Goal: Ask a question

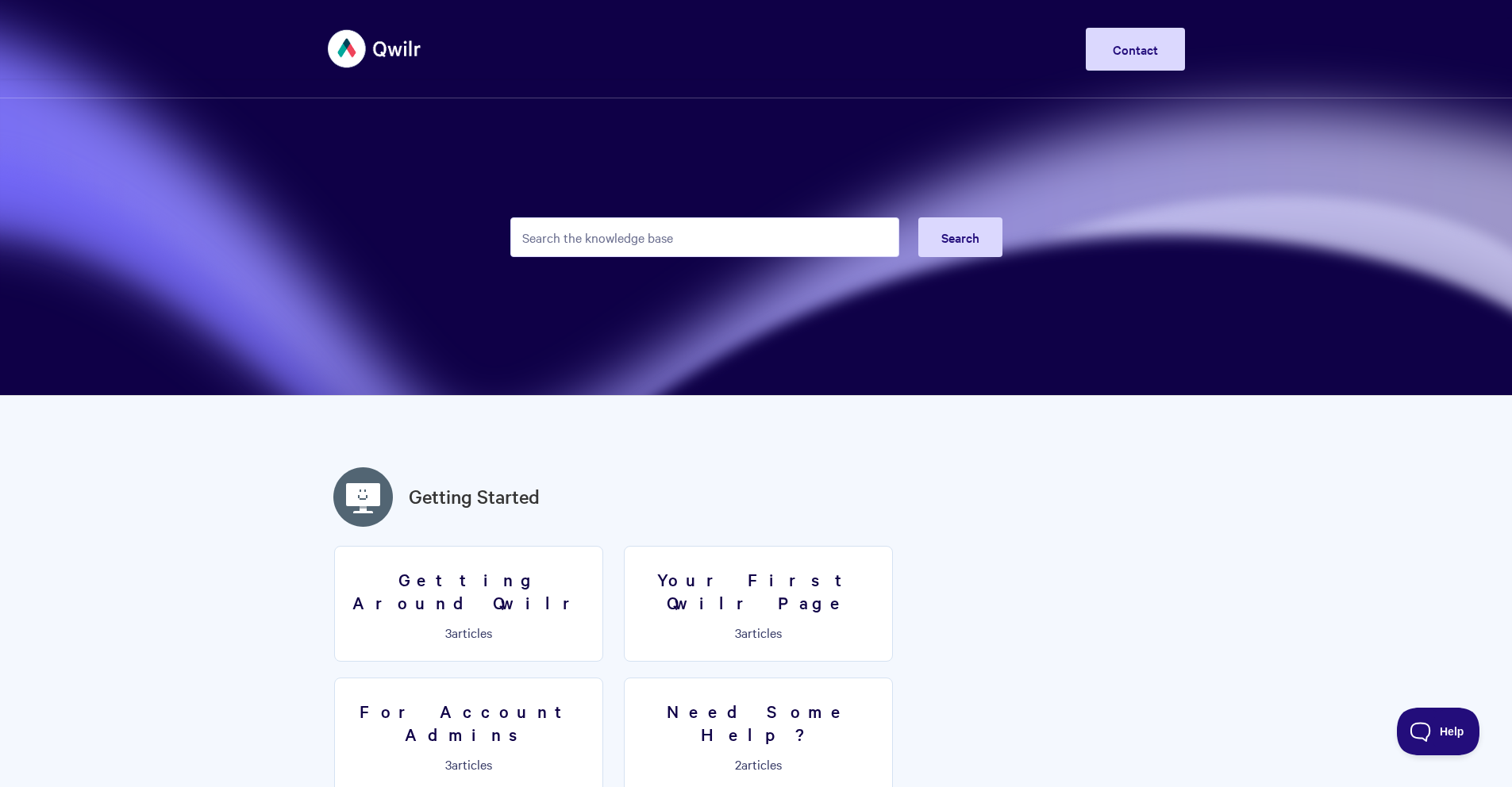
click at [540, 228] on input "Search the knowledge base" at bounding box center [704, 237] width 389 height 40
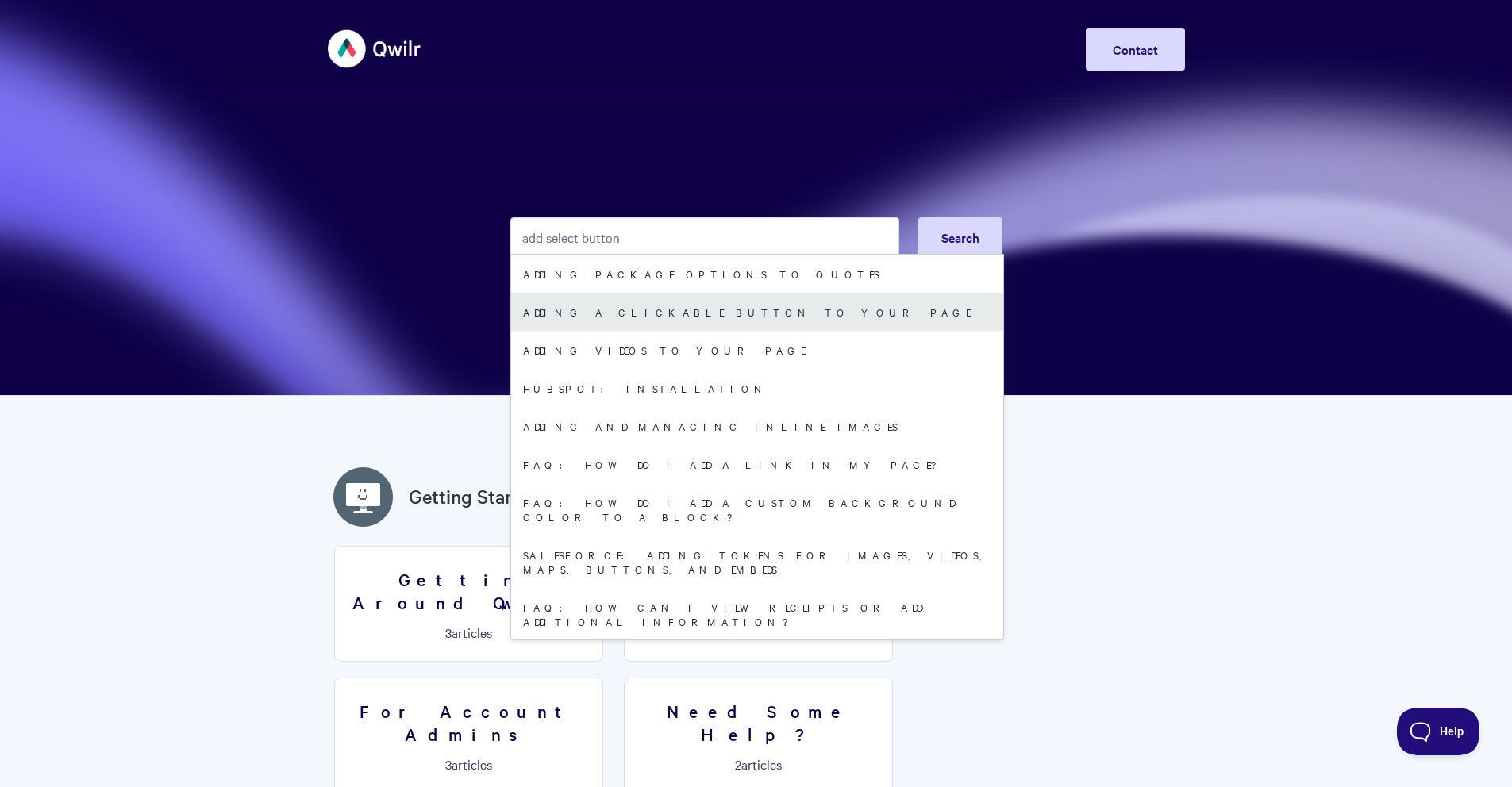
type input "add select button"
click at [644, 310] on link "Adding a Clickable Button to your Page" at bounding box center [757, 311] width 492 height 38
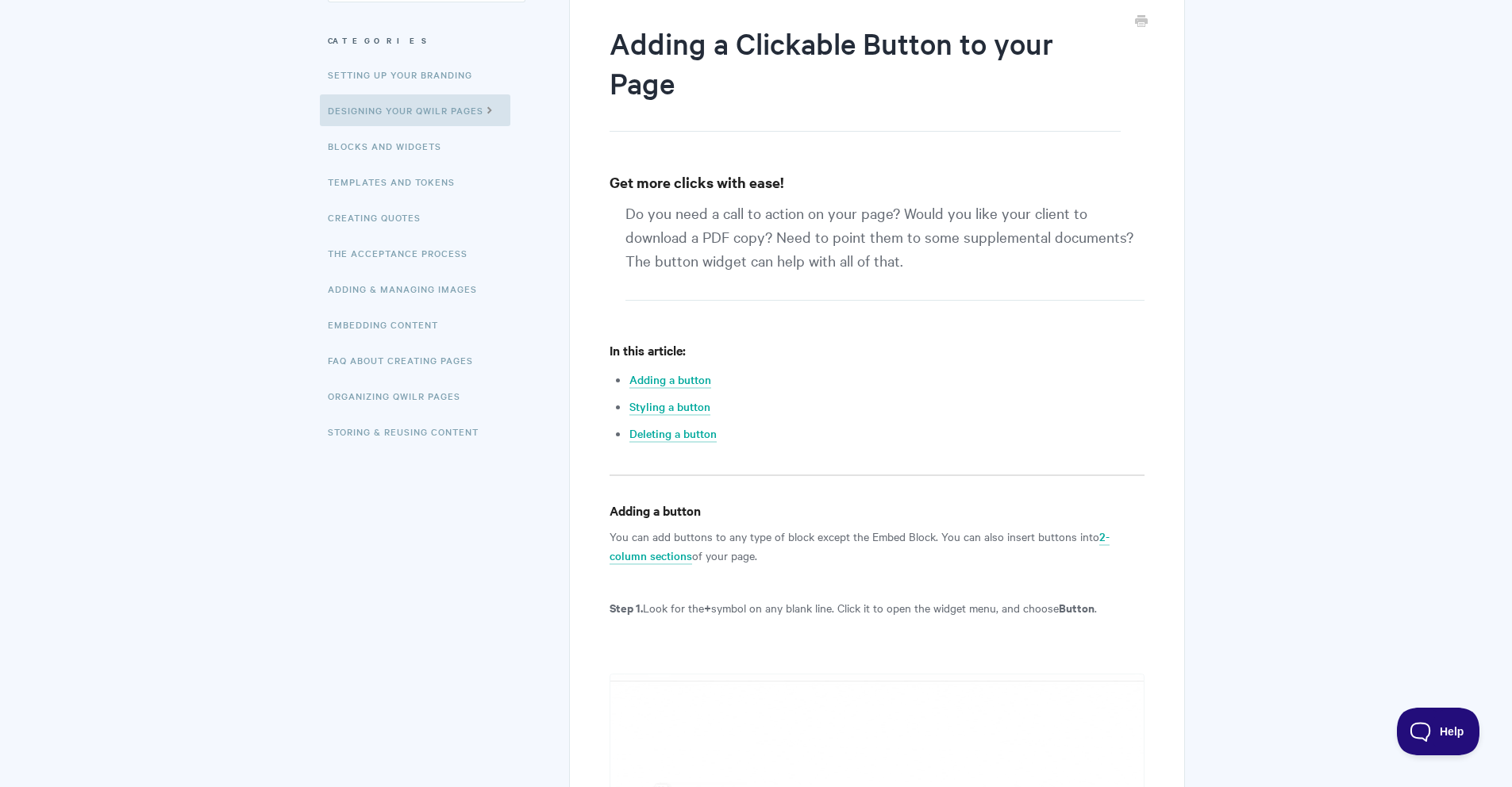
scroll to position [197, 0]
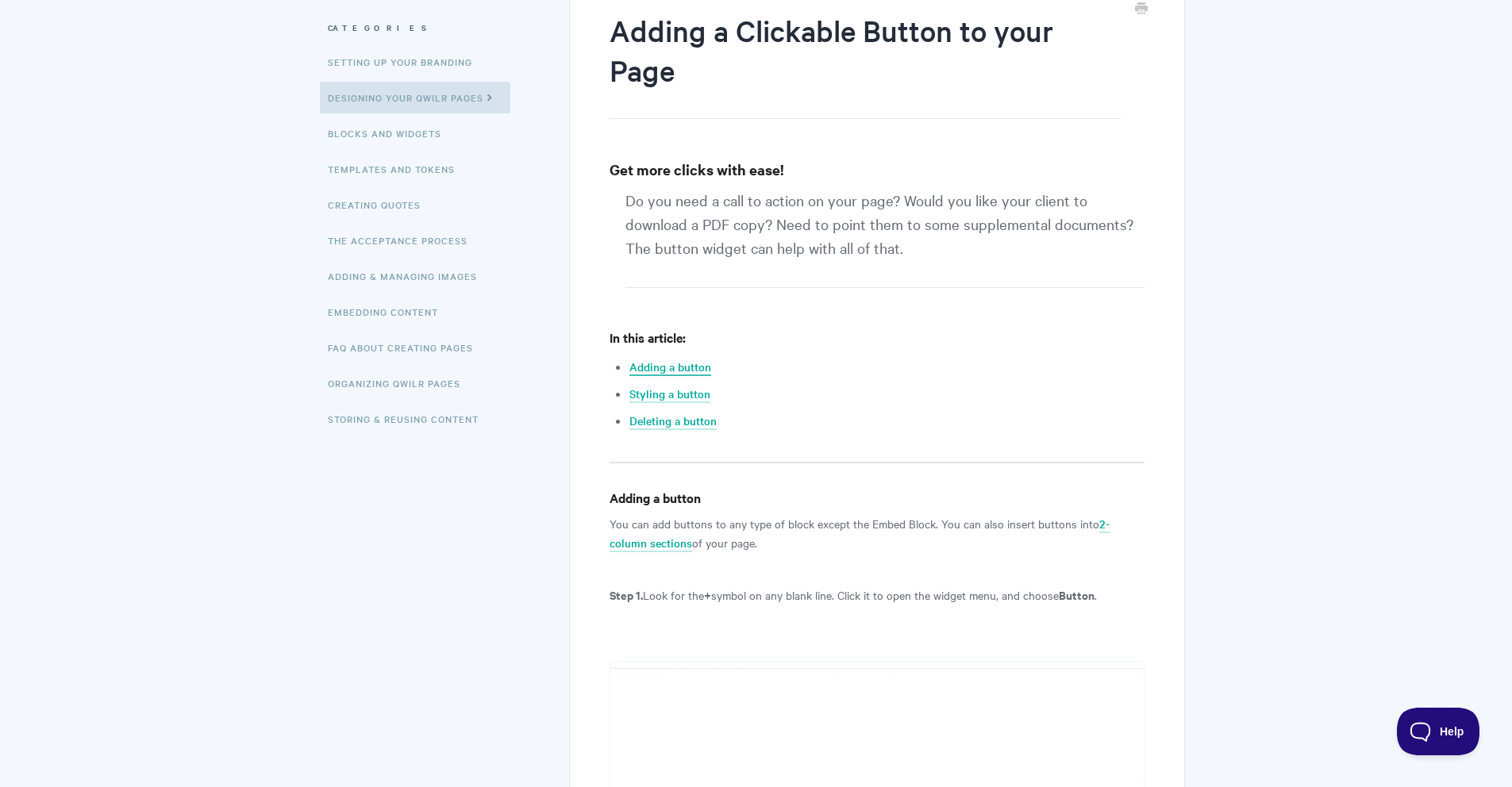
click at [666, 367] on link "Adding a button" at bounding box center [670, 367] width 81 height 17
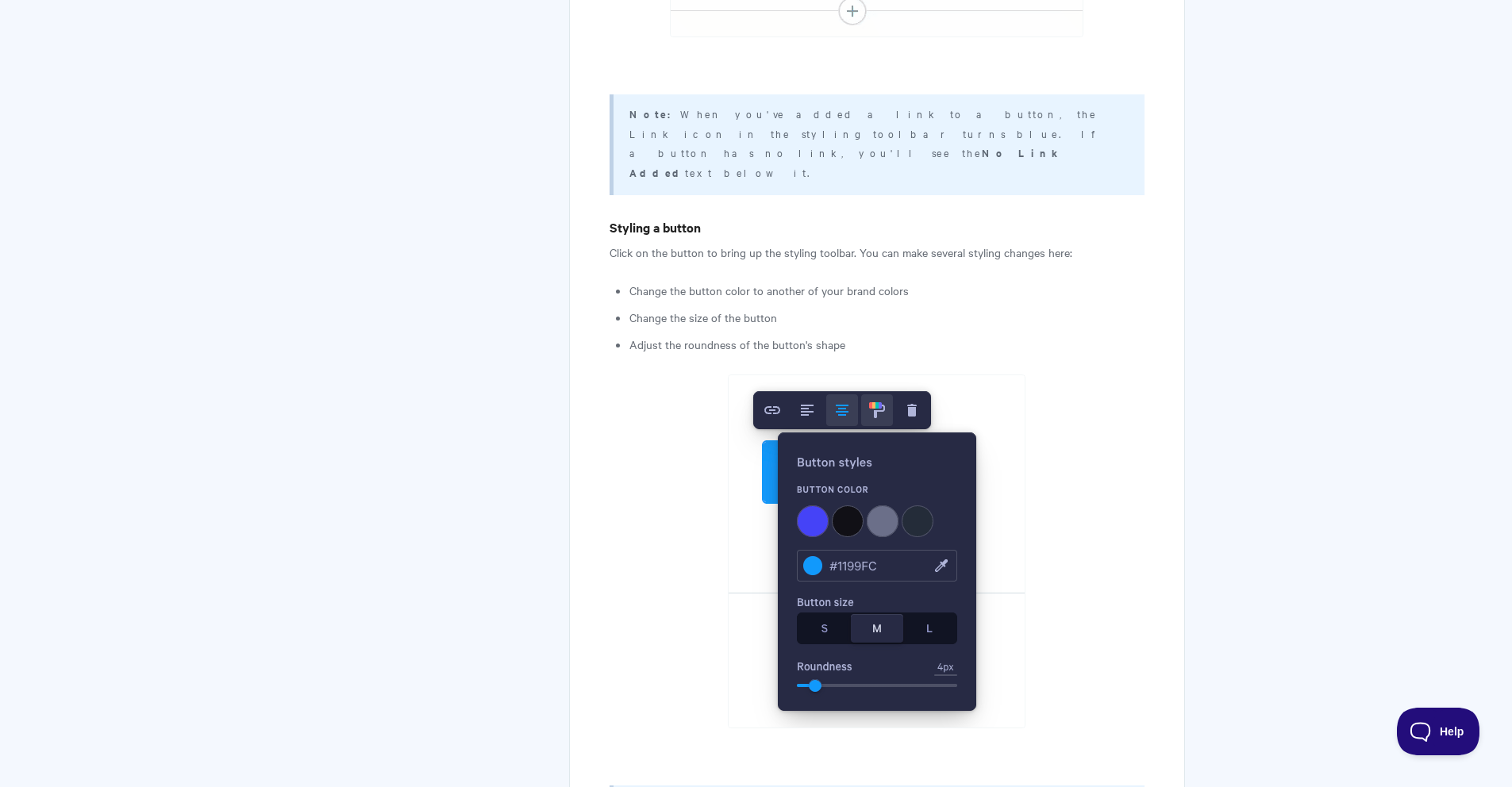
scroll to position [1892, 0]
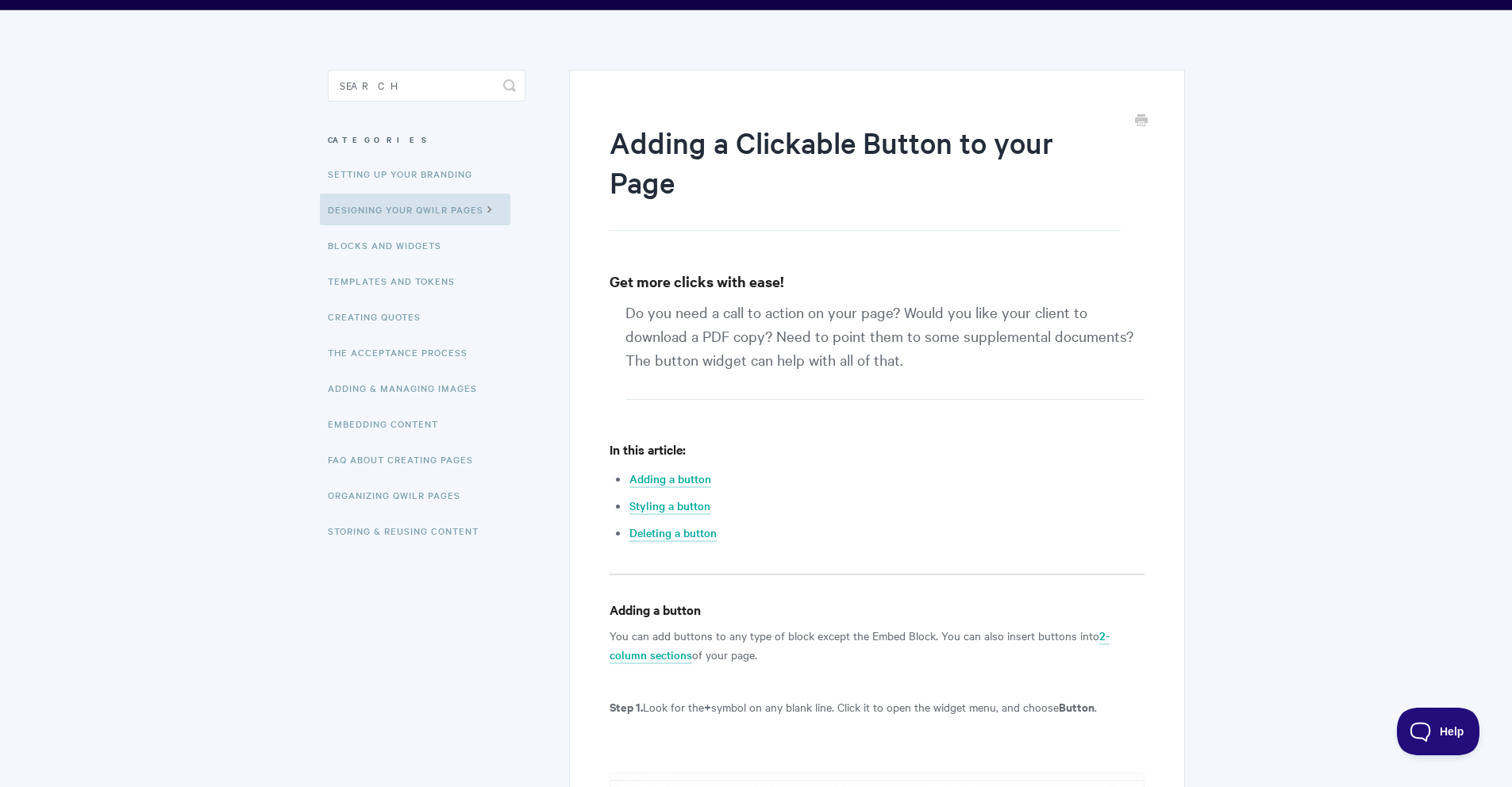
scroll to position [41, 0]
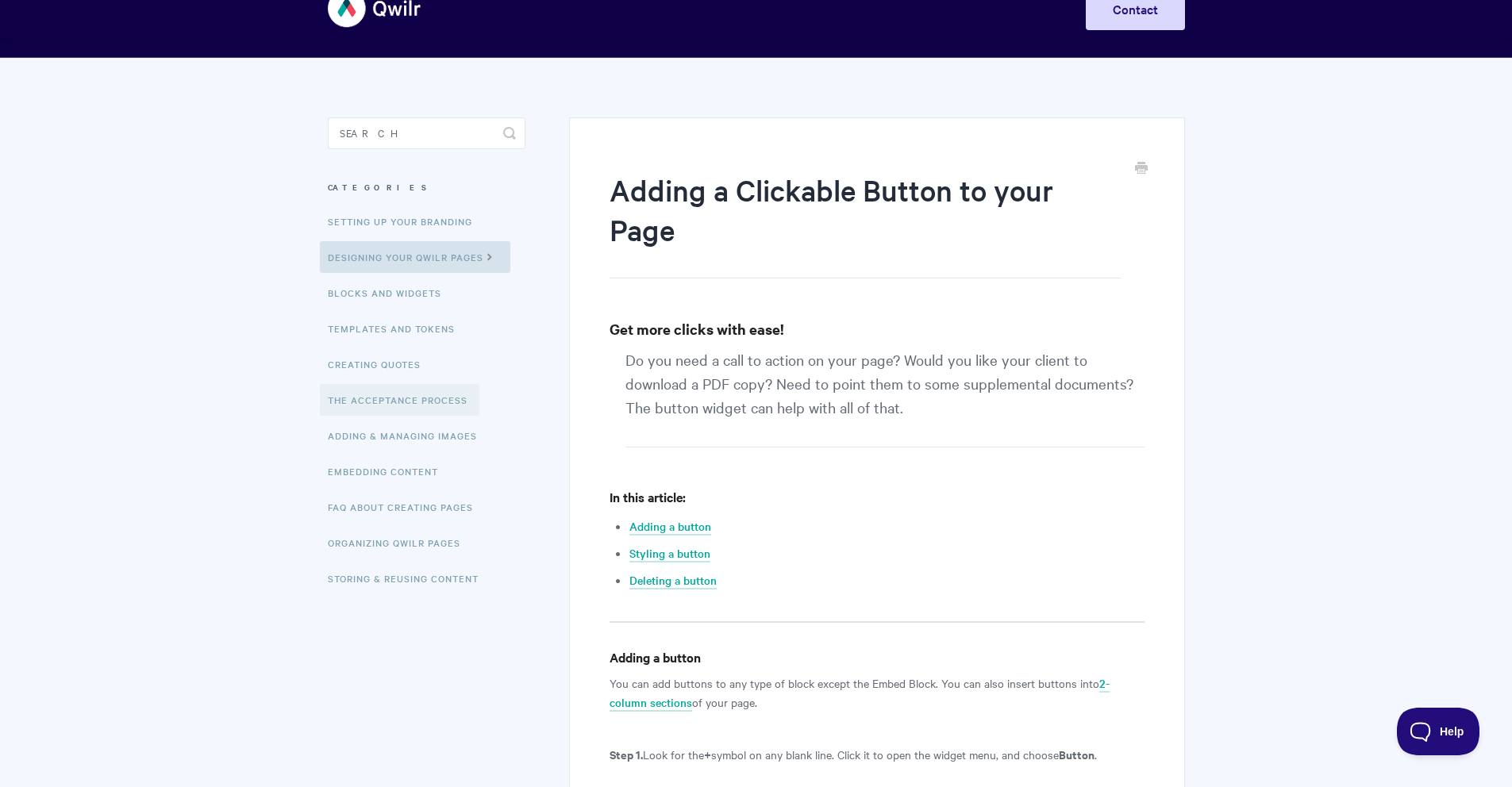
click at [389, 403] on link "The Acceptance Process" at bounding box center [400, 399] width 160 height 32
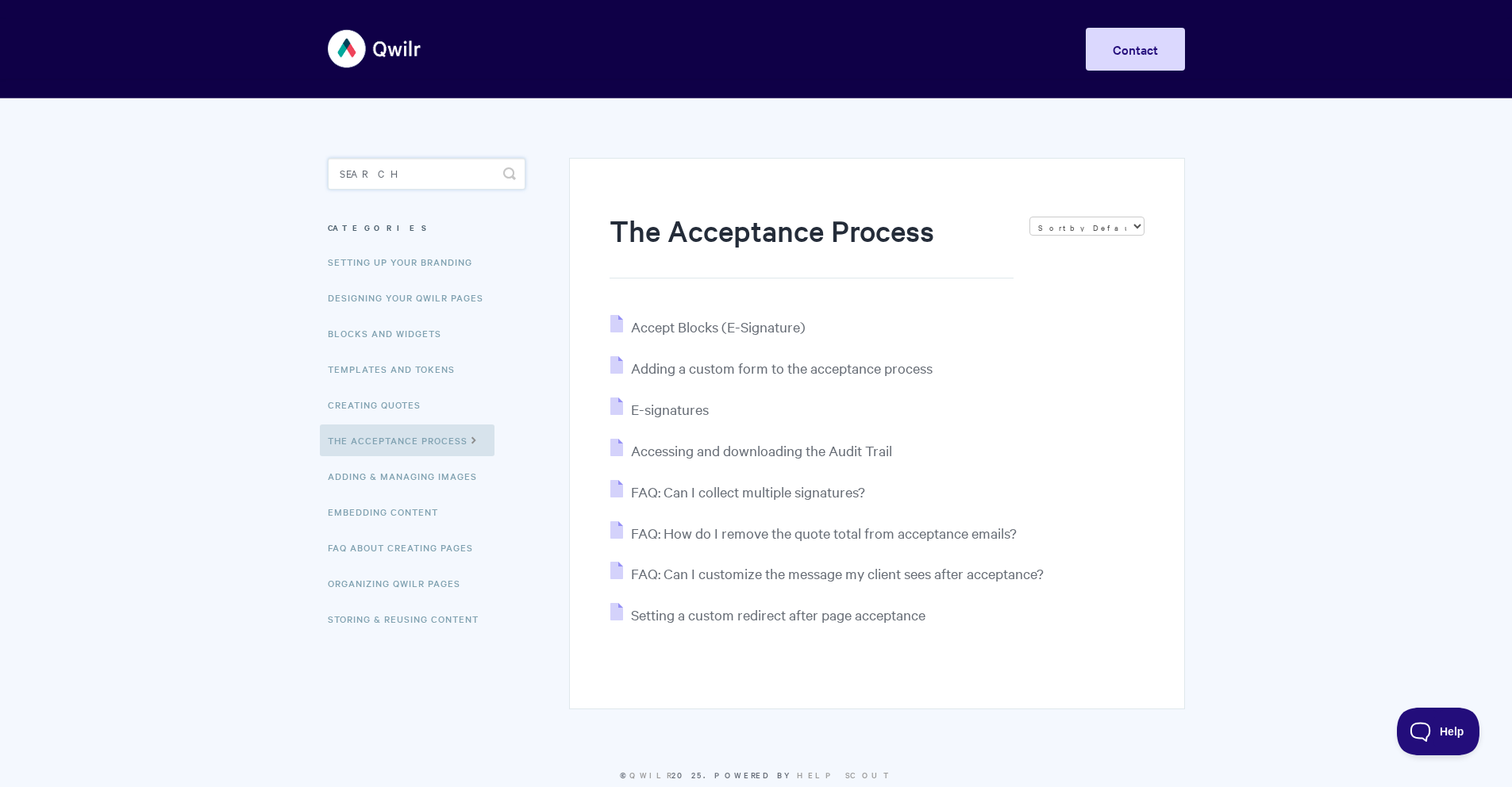
click at [415, 181] on input "Search" at bounding box center [426, 174] width 198 height 32
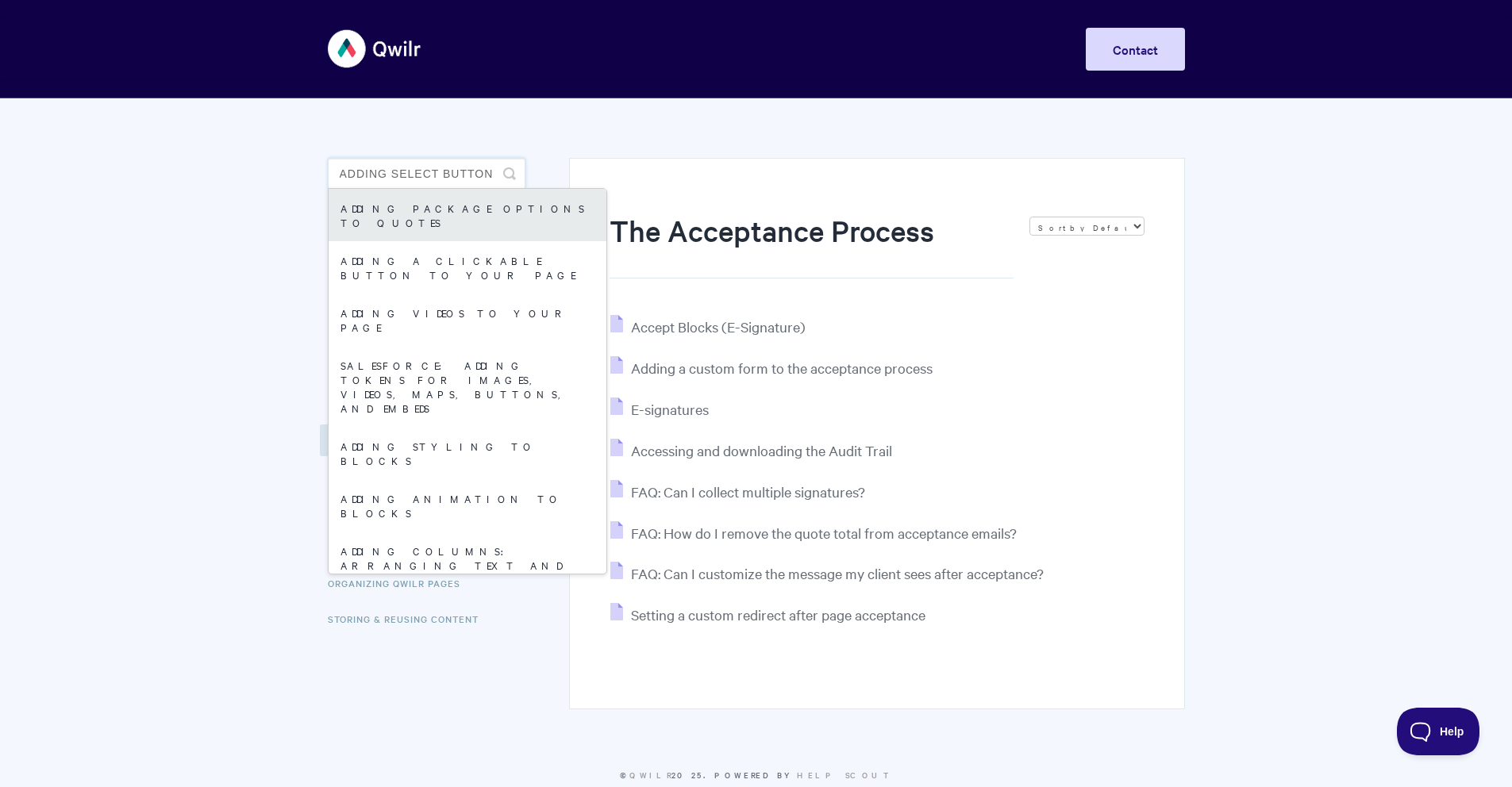
type input "adding select button"
click at [529, 208] on link "Adding package options to quotes" at bounding box center [467, 215] width 278 height 52
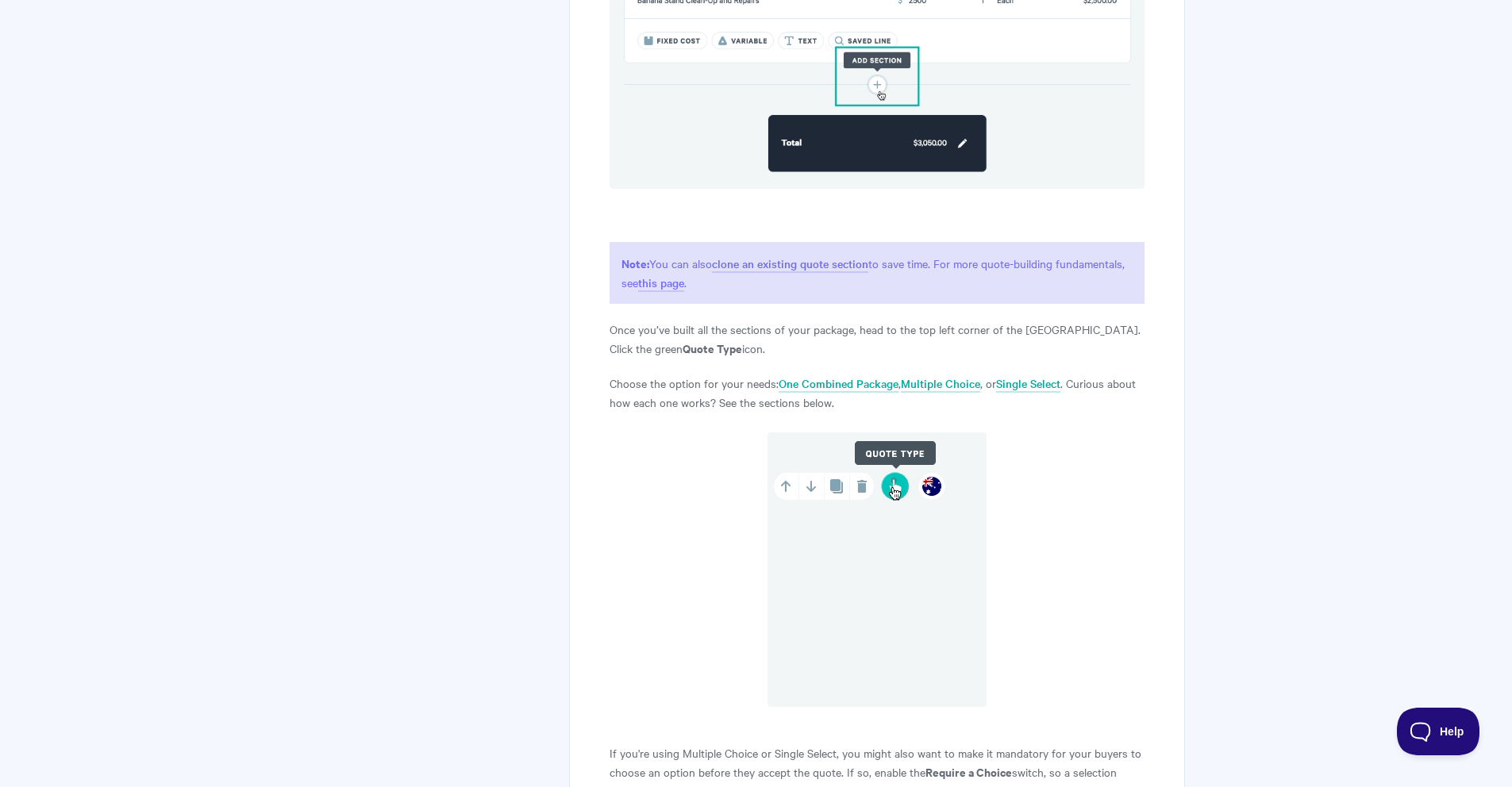
scroll to position [1407, 0]
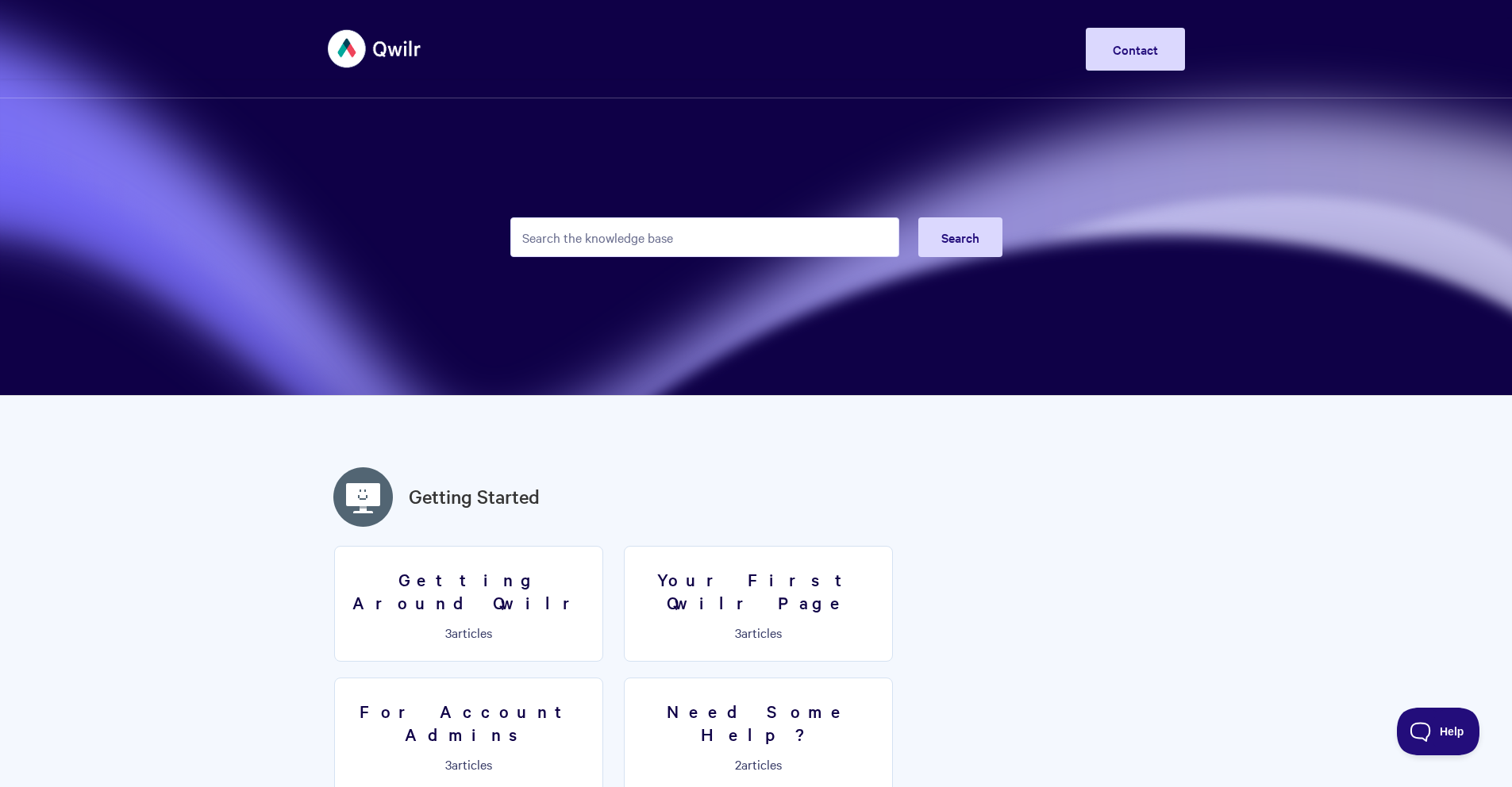
click at [589, 248] on input "Search the knowledge base" at bounding box center [704, 237] width 389 height 40
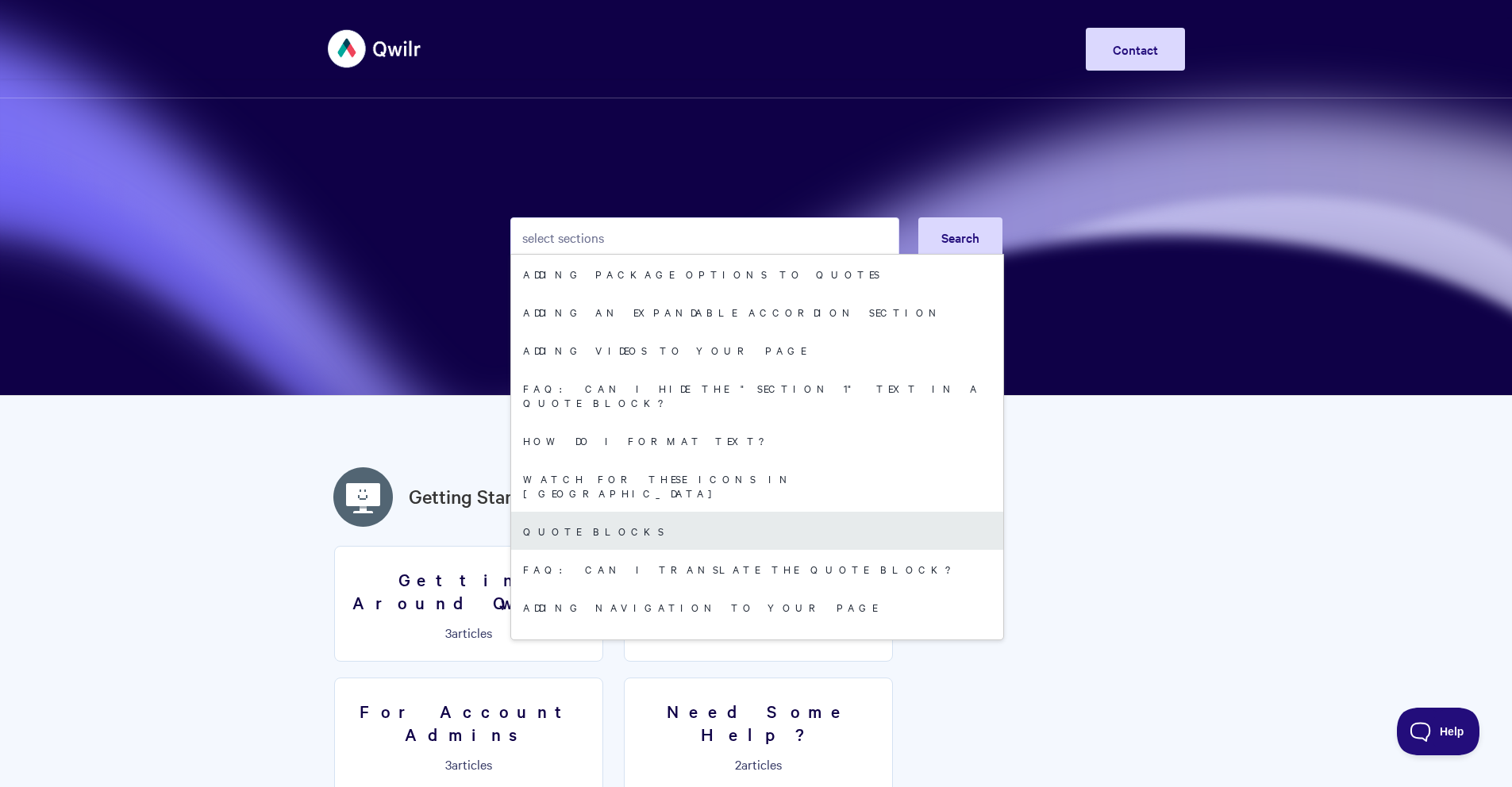
type input "select sections"
drag, startPoint x: 623, startPoint y: 505, endPoint x: 635, endPoint y: 503, distance: 12.2
click at [623, 512] on link "Quote Blocks" at bounding box center [757, 530] width 492 height 38
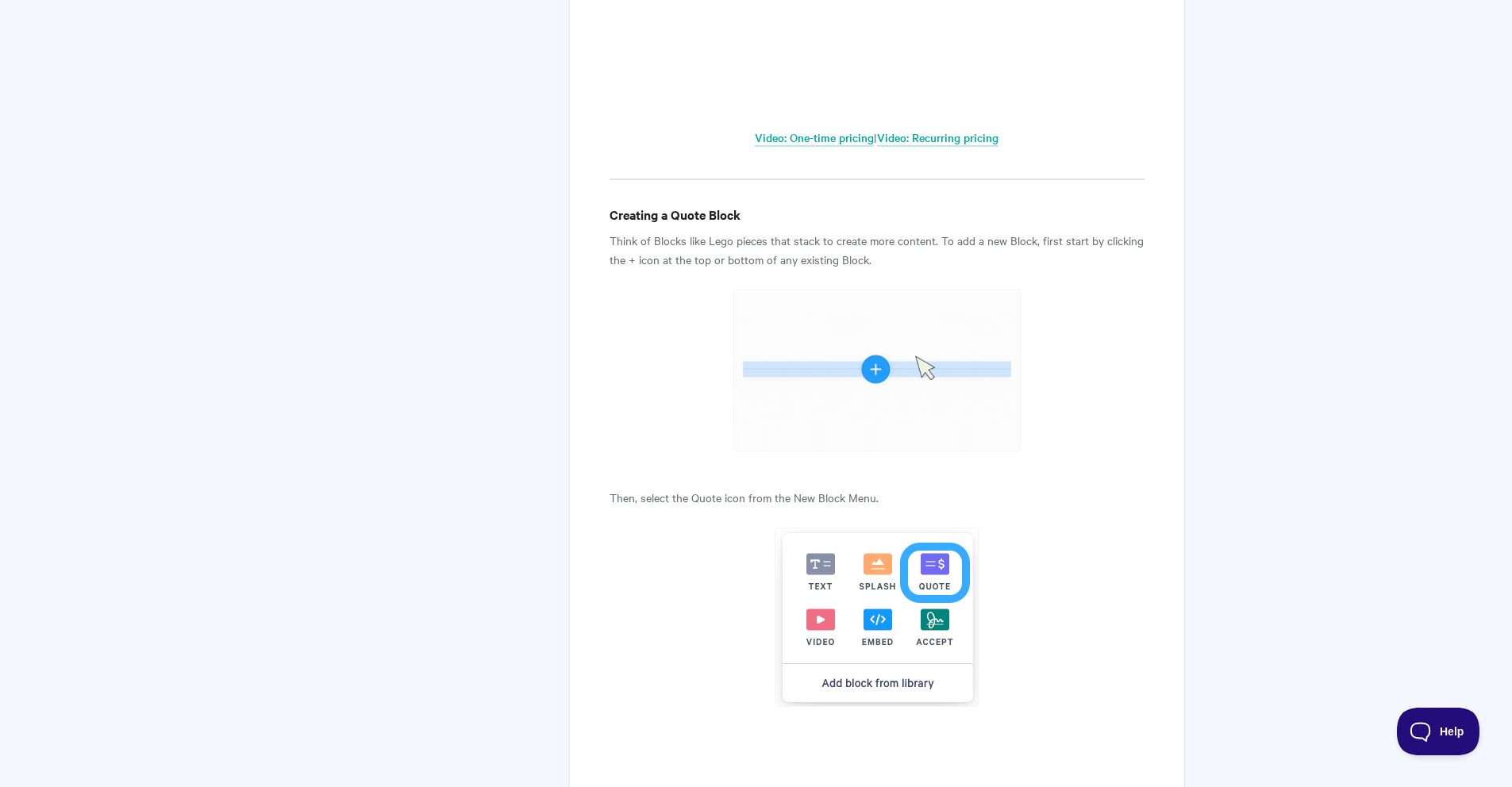
scroll to position [1189, 0]
click at [1429, 733] on span "Help" at bounding box center [1432, 728] width 82 height 11
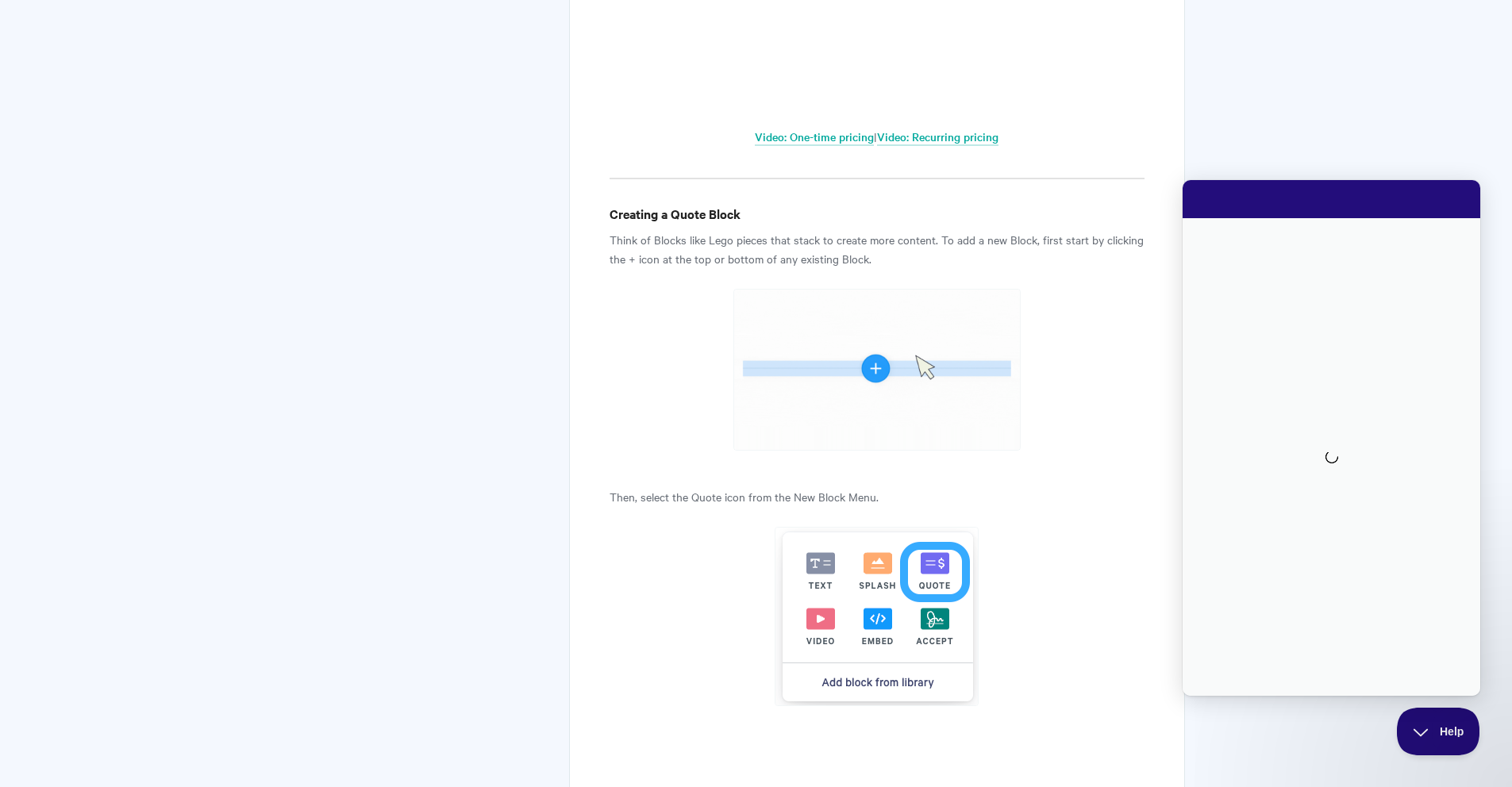
scroll to position [0, 0]
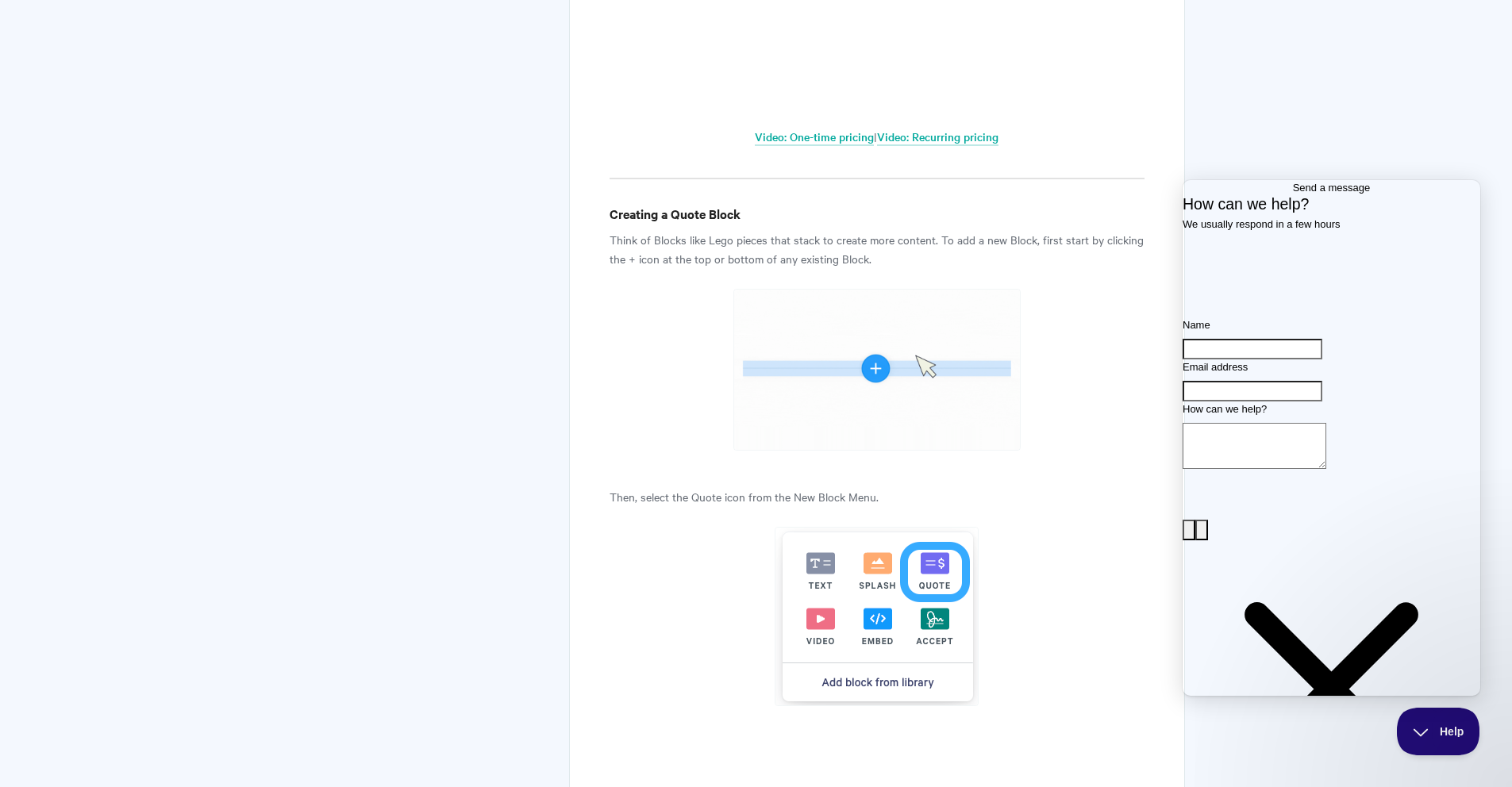
click at [1242, 359] on input "Name" at bounding box center [1251, 349] width 139 height 20
type input "Cheryl MacNaughton"
type input "Cheryl@peaktopeakmarketing.net"
click at [1283, 469] on textarea "How can we help?" at bounding box center [1254, 446] width 143 height 46
click at [1195, 540] on button "image-plus" at bounding box center [1189, 530] width 13 height 20
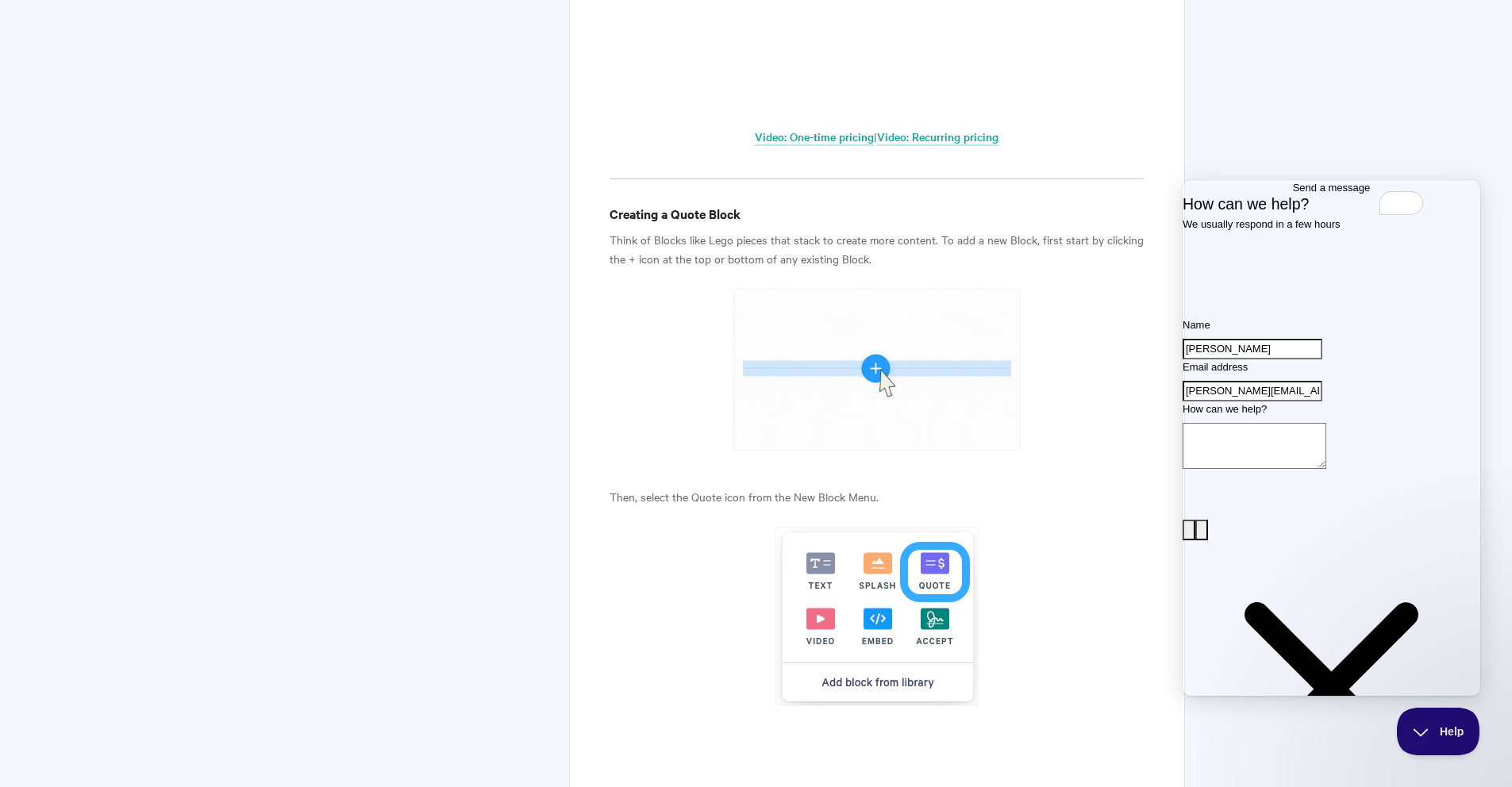
click at [1268, 469] on textarea "How can we help?" at bounding box center [1254, 446] width 143 height 46
type textarea "I"
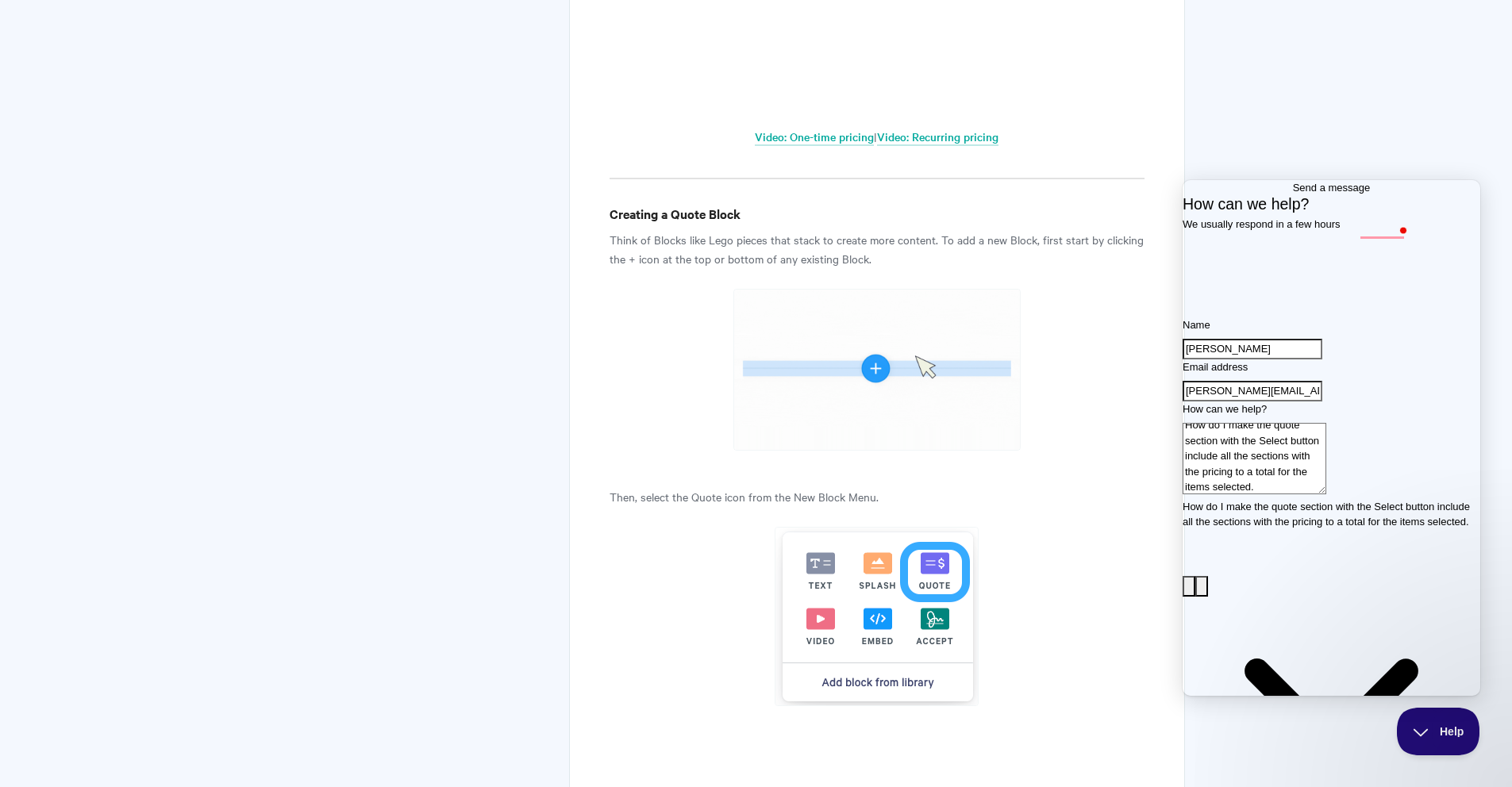
click at [1326, 495] on textarea "How do I make the quote section with the Select button include all the sections…" at bounding box center [1254, 459] width 143 height 72
click at [1272, 495] on textarea "How do I make the quote section with the Select button include all the sections…" at bounding box center [1254, 459] width 143 height 72
click at [1271, 495] on textarea "How do I make the quote section with the Select button include all the sections…" at bounding box center [1254, 459] width 143 height 72
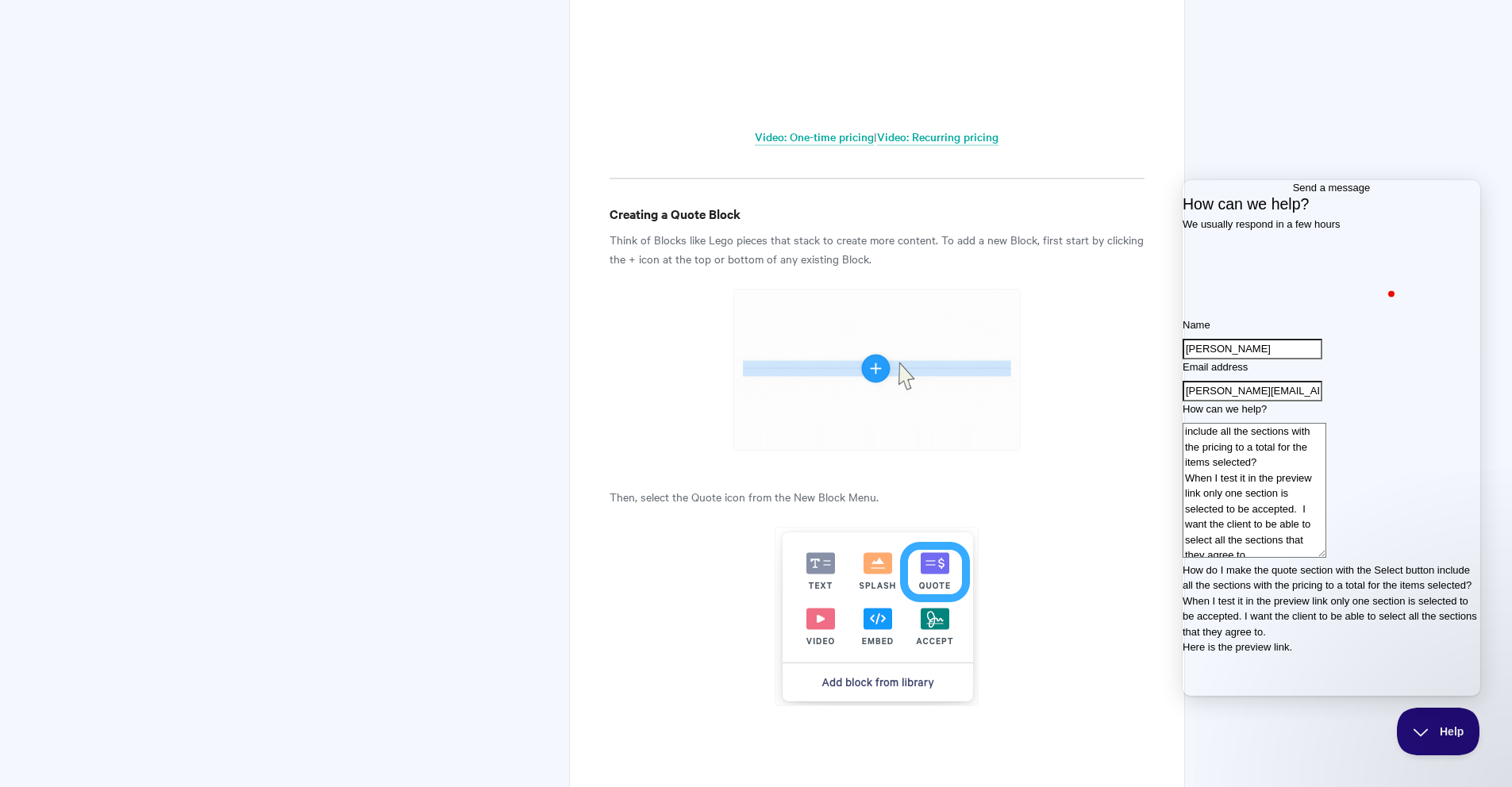
paste textarea "https://pages.qwilr.com/collaborate/cN9OOe0RcW67/XDnTHk6zQFm6loHXztSx"
type textarea "How do I make the quote section with the Select button include all the sections…"
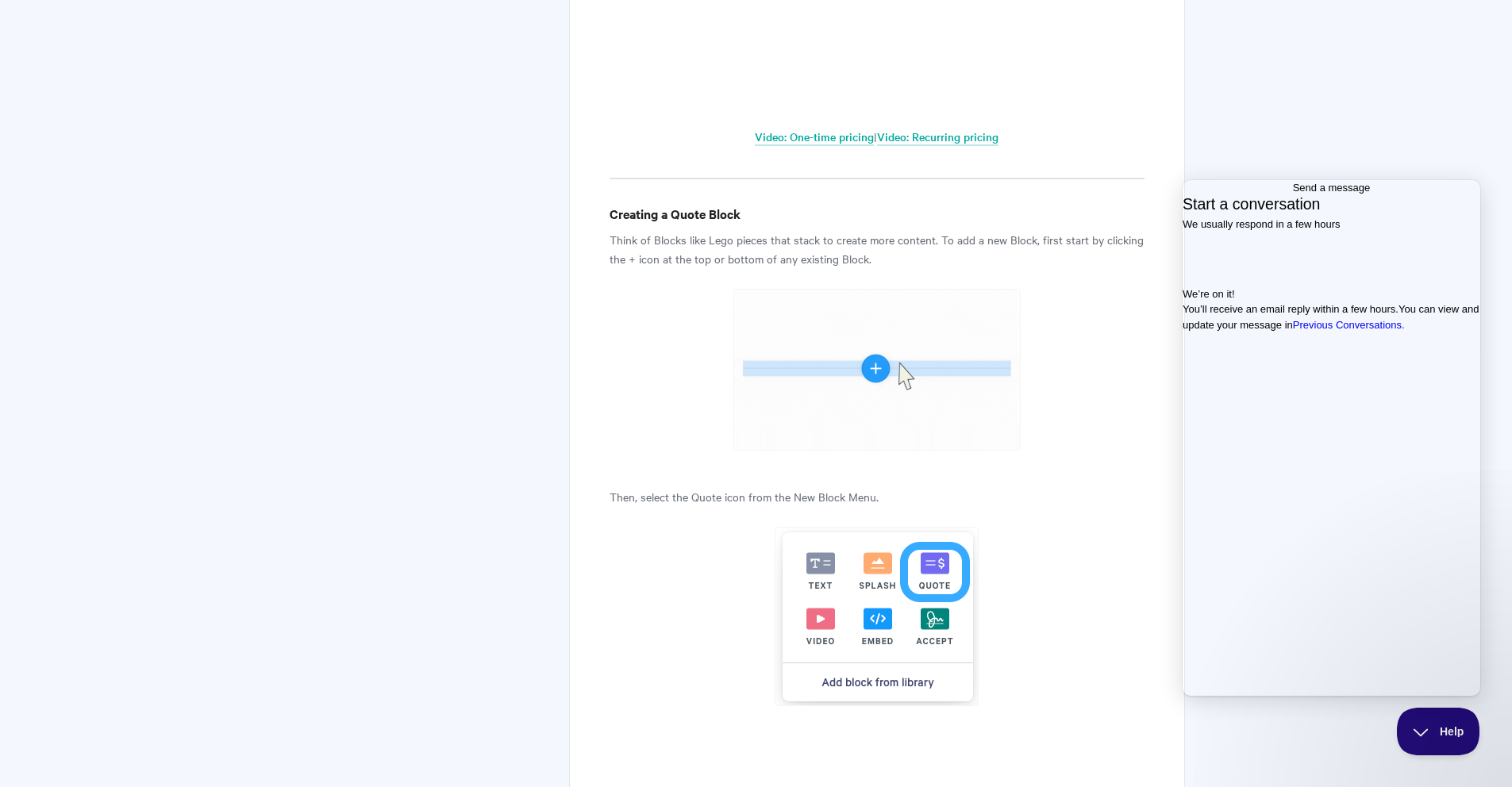
click at [866, 360] on img at bounding box center [877, 370] width 288 height 162
click at [863, 363] on img at bounding box center [877, 370] width 288 height 162
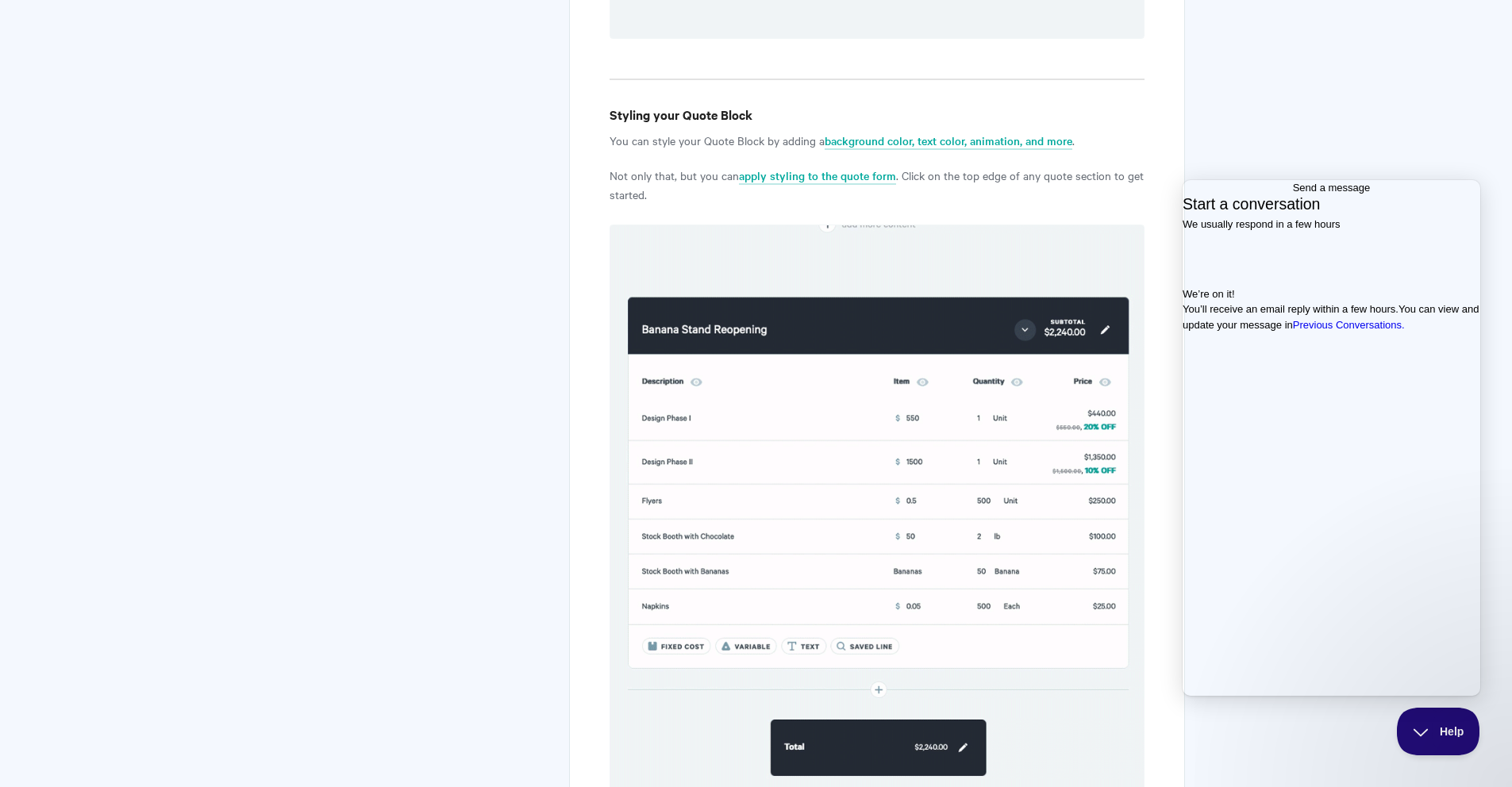
scroll to position [5403, 0]
